Goal: Find specific page/section: Find specific page/section

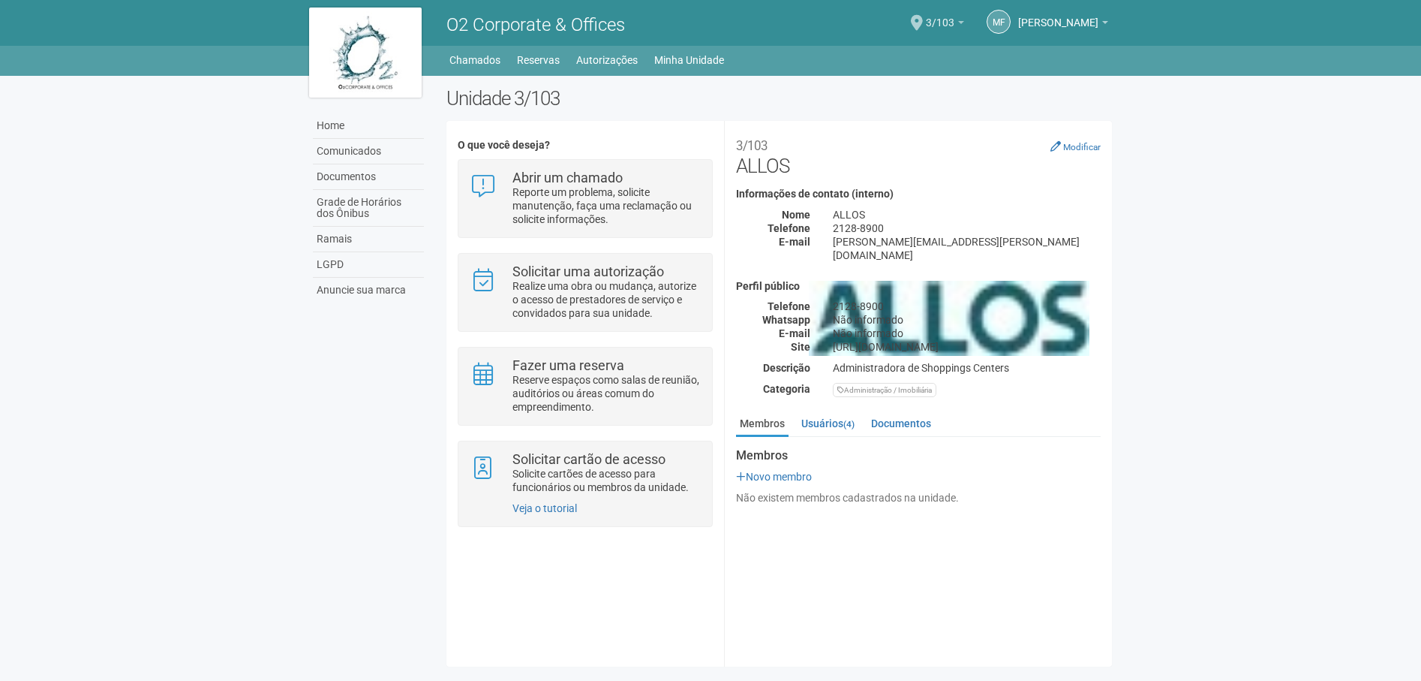
click at [964, 21] on b at bounding box center [961, 22] width 6 height 3
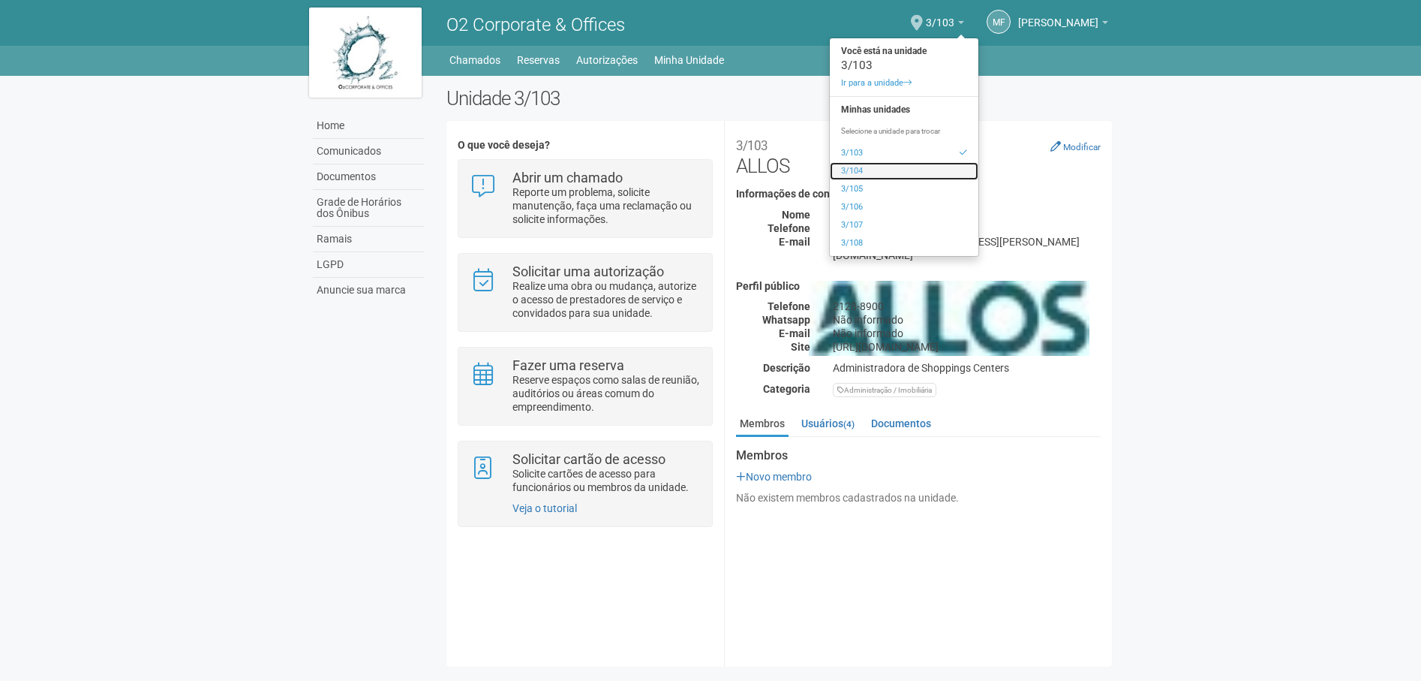
click at [897, 169] on link "3/104" at bounding box center [904, 171] width 149 height 18
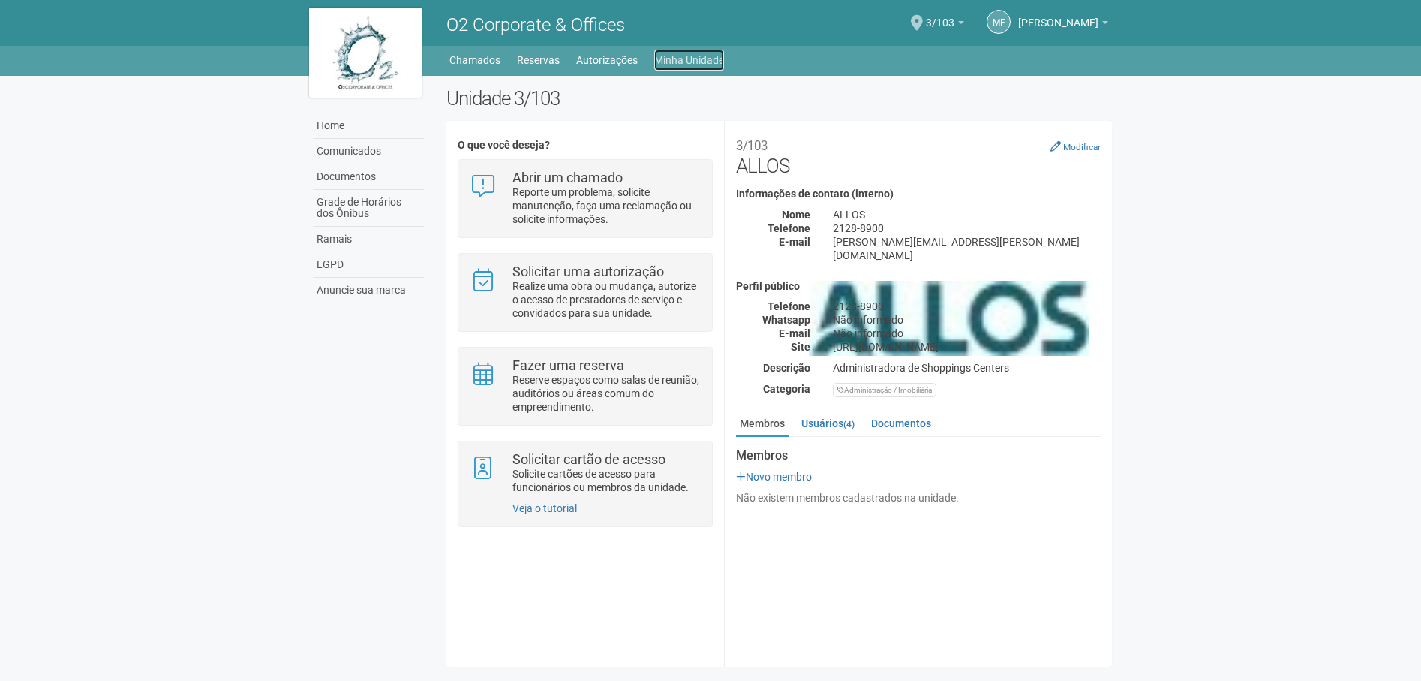
click at [699, 53] on link "Minha Unidade" at bounding box center [689, 60] width 70 height 21
click at [680, 57] on link "Minha Unidade" at bounding box center [689, 60] width 70 height 21
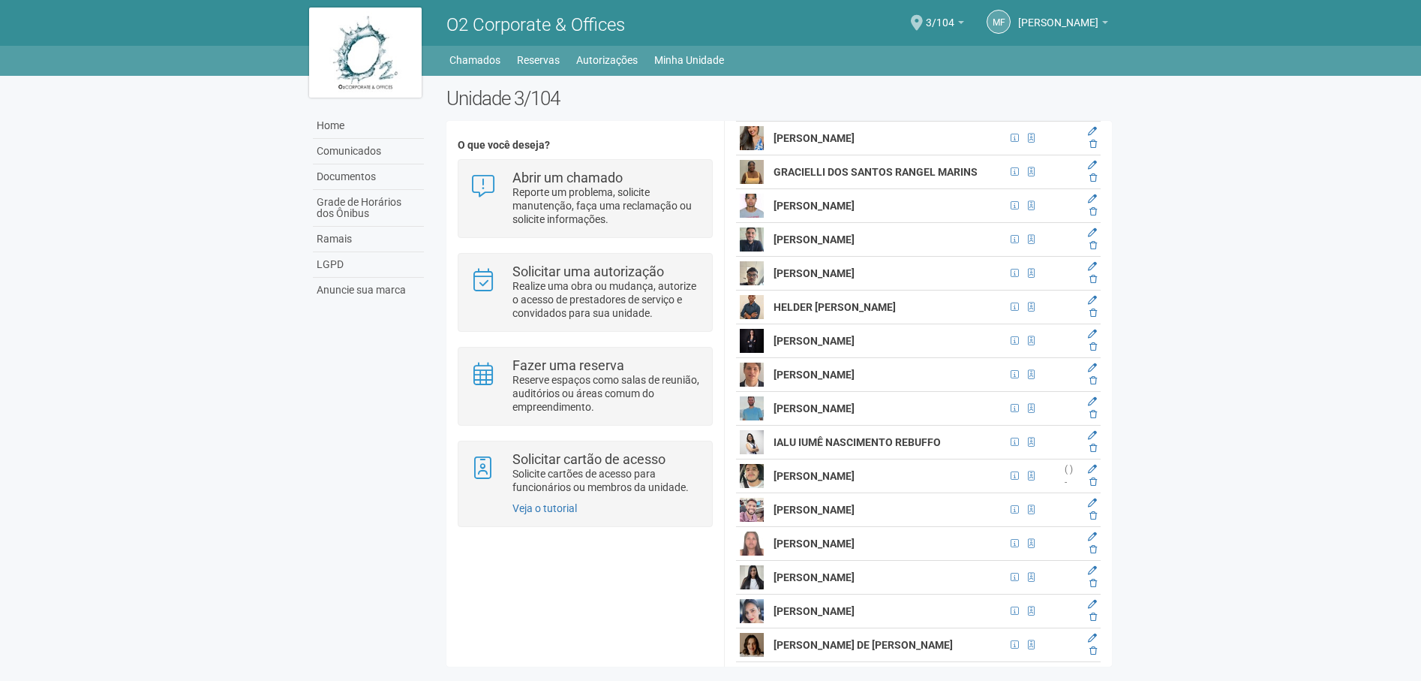
scroll to position [5403, 0]
